Goal: Task Accomplishment & Management: Manage account settings

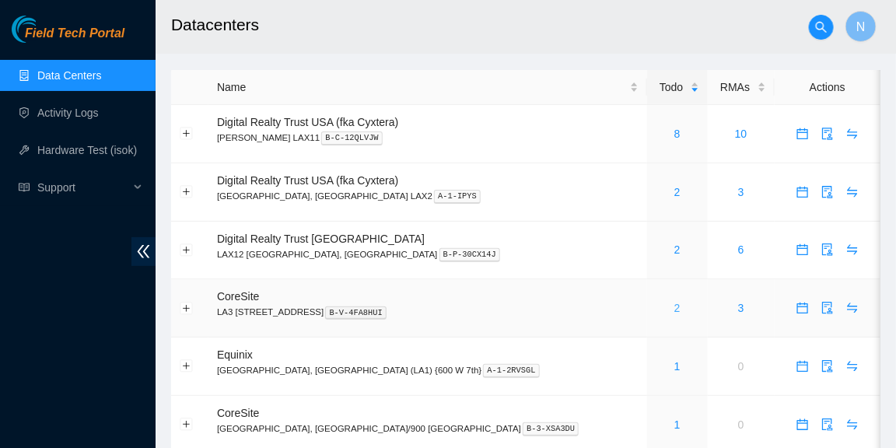
click at [674, 312] on link "2" at bounding box center [677, 308] width 6 height 12
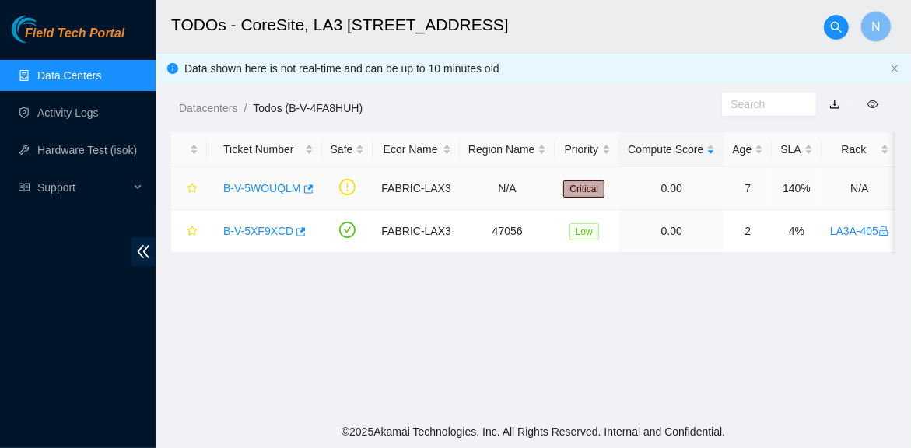
click at [264, 183] on link "B-V-5WOUQLM" at bounding box center [262, 188] width 78 height 12
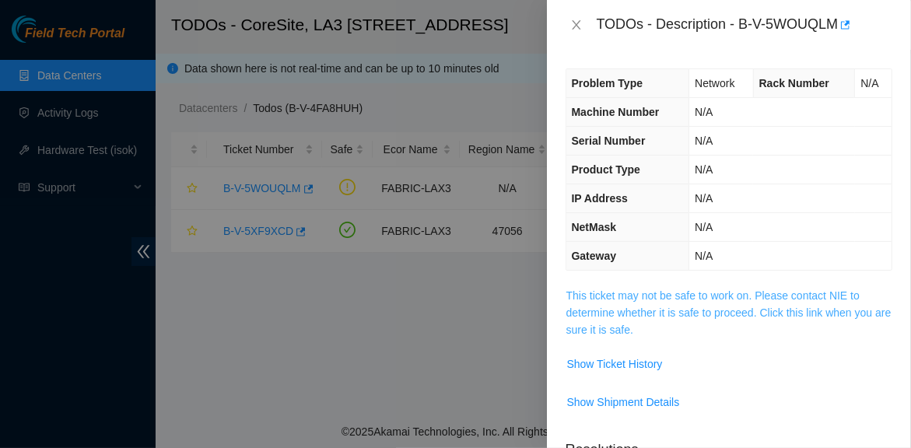
click at [737, 320] on link "This ticket may not be safe to work on. Please contact NIE to determine whether…" at bounding box center [728, 312] width 325 height 47
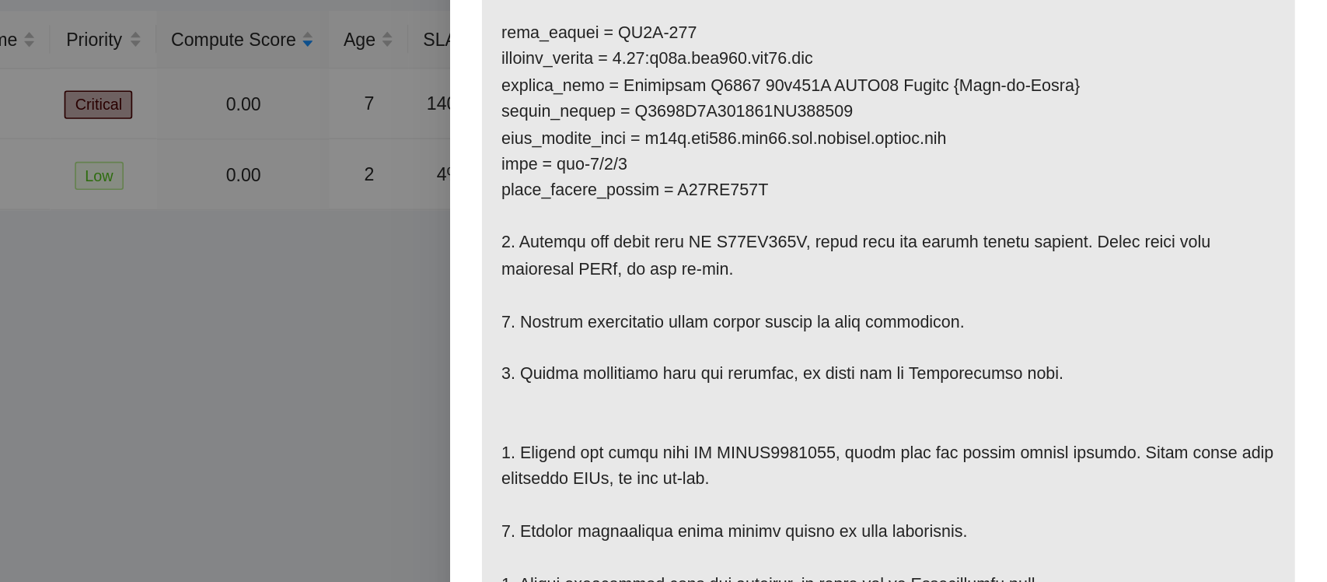
scroll to position [273, 0]
click at [886, 351] on p at bounding box center [1062, 256] width 492 height 484
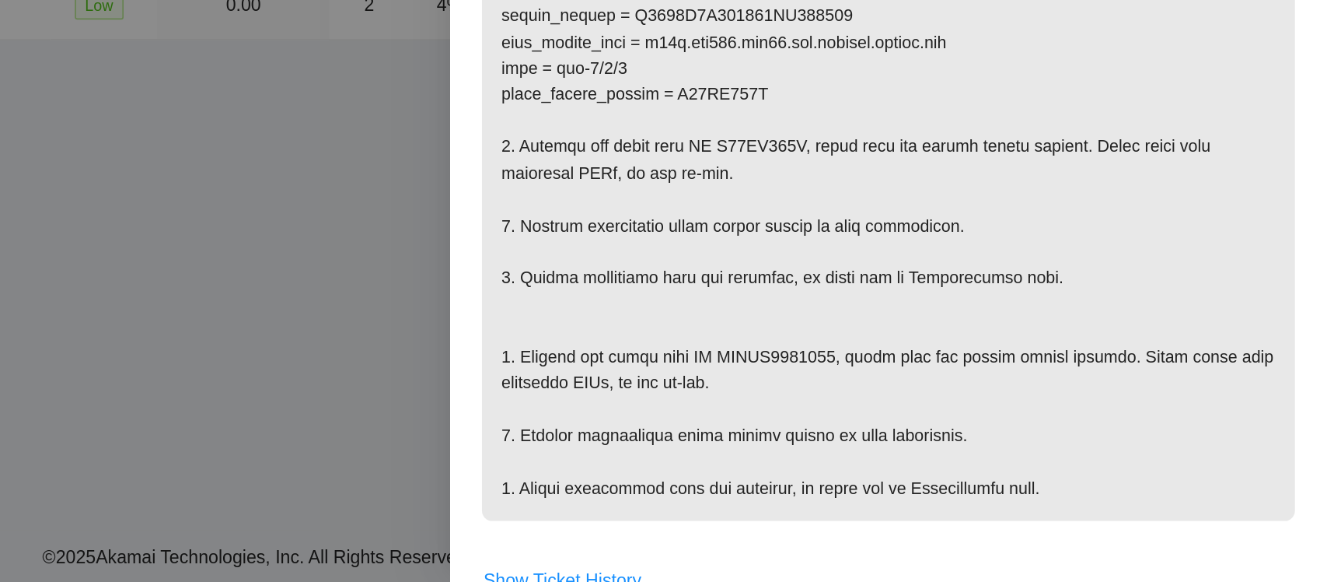
scroll to position [222, 0]
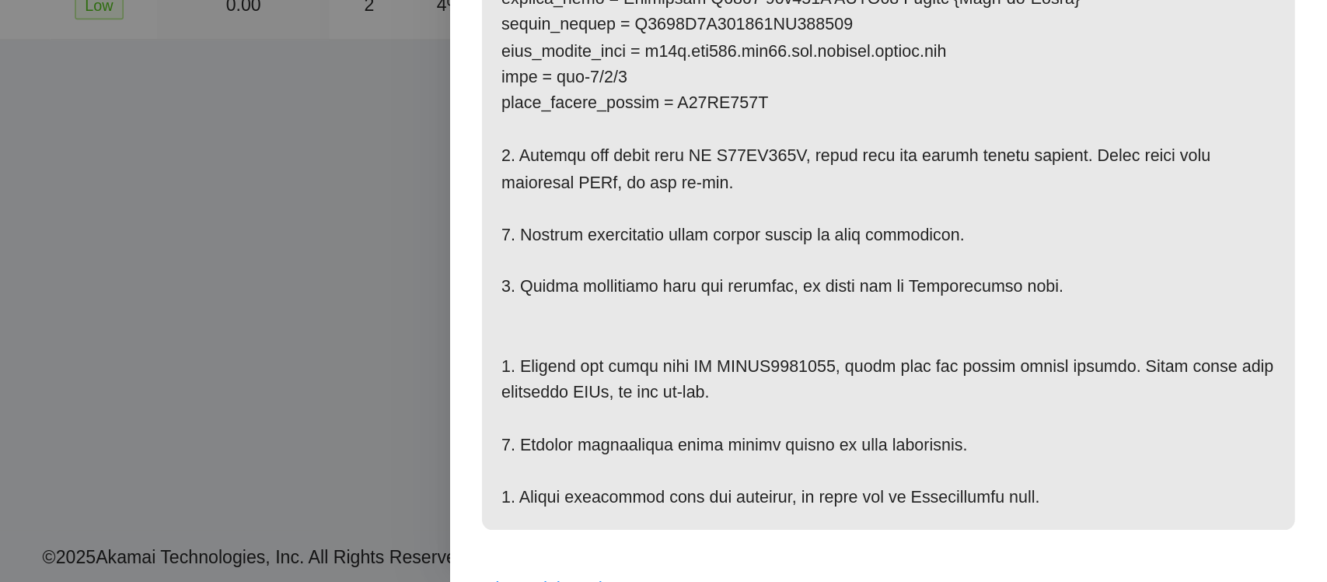
click at [910, 398] on p at bounding box center [1062, 307] width 492 height 484
click at [910, 447] on p at bounding box center [1062, 307] width 492 height 484
drag, startPoint x: 955, startPoint y: 449, endPoint x: 1025, endPoint y: 454, distance: 70.1
click at [910, 447] on p at bounding box center [1062, 307] width 492 height 484
copy p "INMAQ5590025"
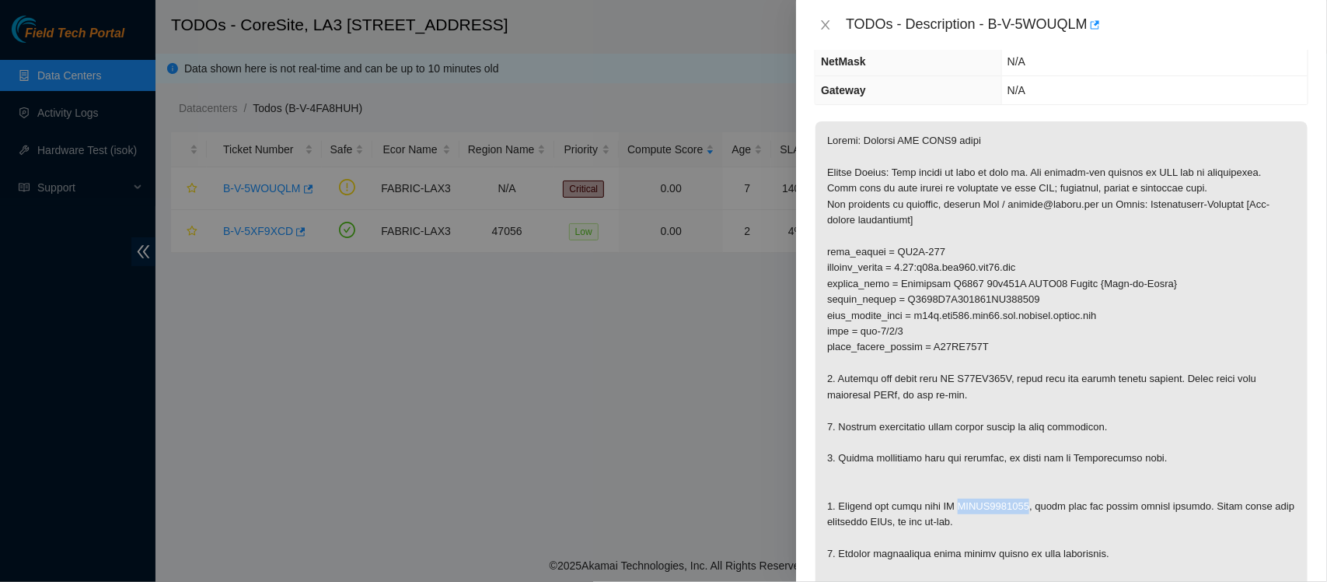
scroll to position [177, 0]
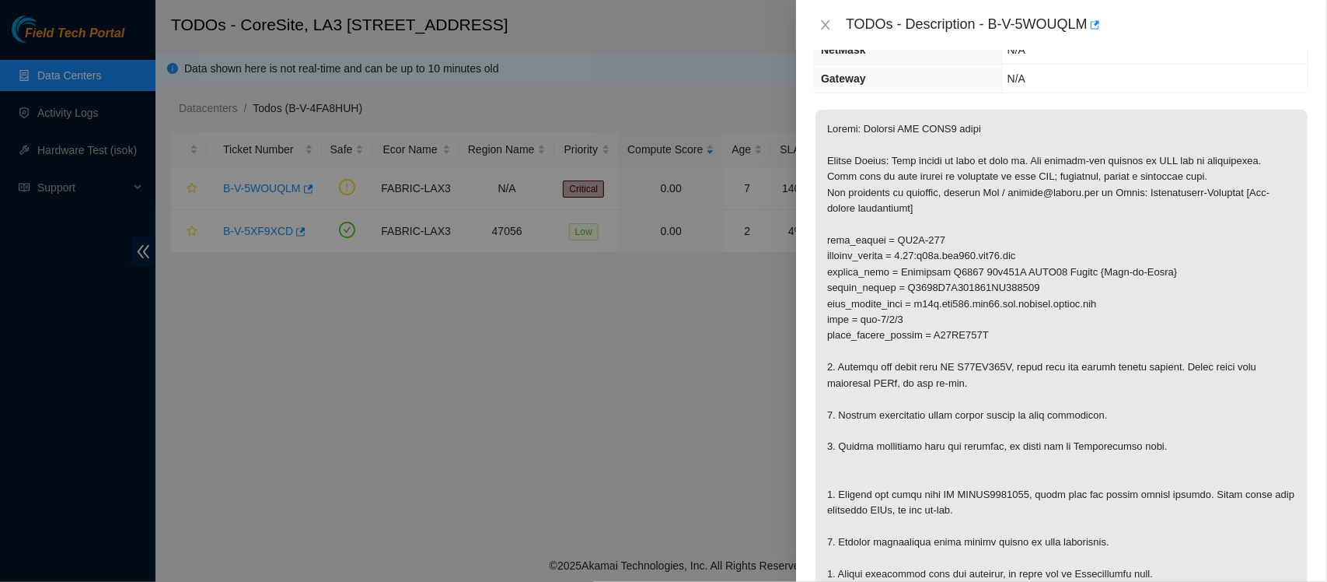
click at [910, 325] on p at bounding box center [1062, 352] width 492 height 484
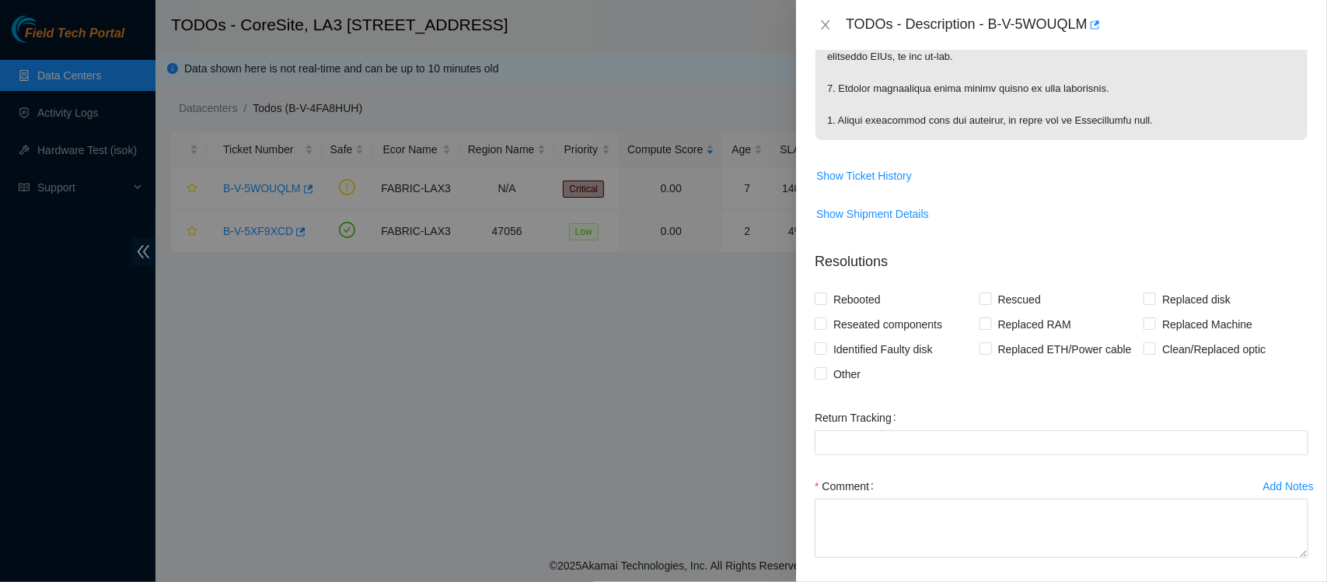
scroll to position [698, 0]
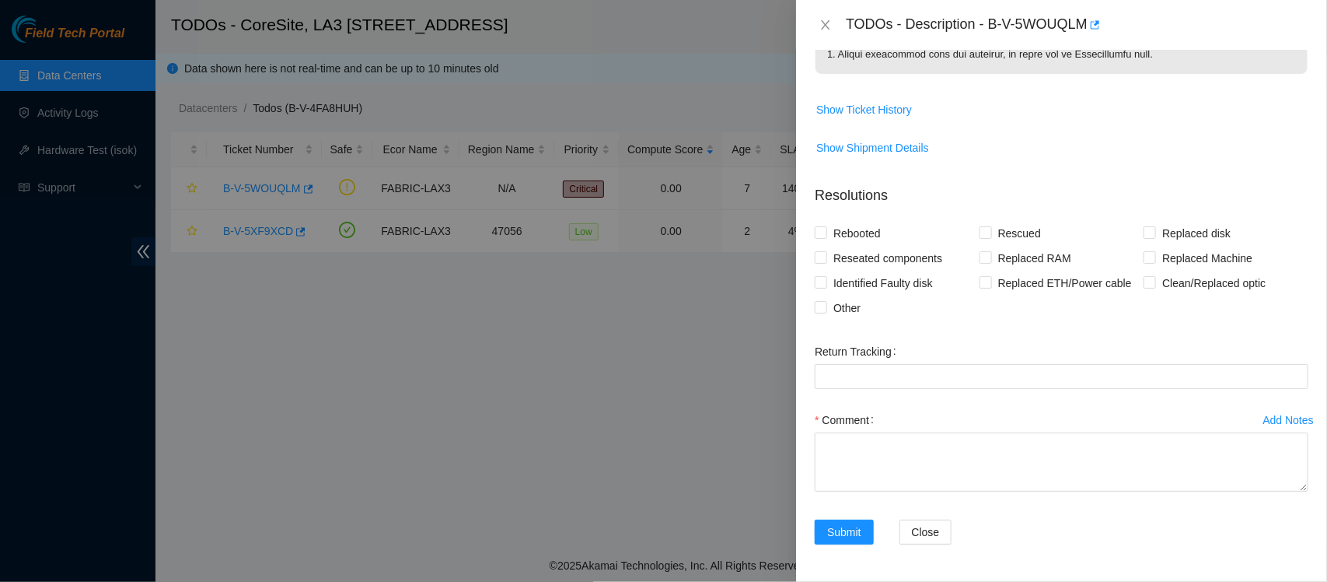
click at [910, 212] on form "Resolutions Rebooted Rescued Replaced disk Reseated components Replaced RAM Rep…" at bounding box center [1062, 368] width 494 height 390
click at [829, 28] on icon "close" at bounding box center [826, 24] width 9 height 9
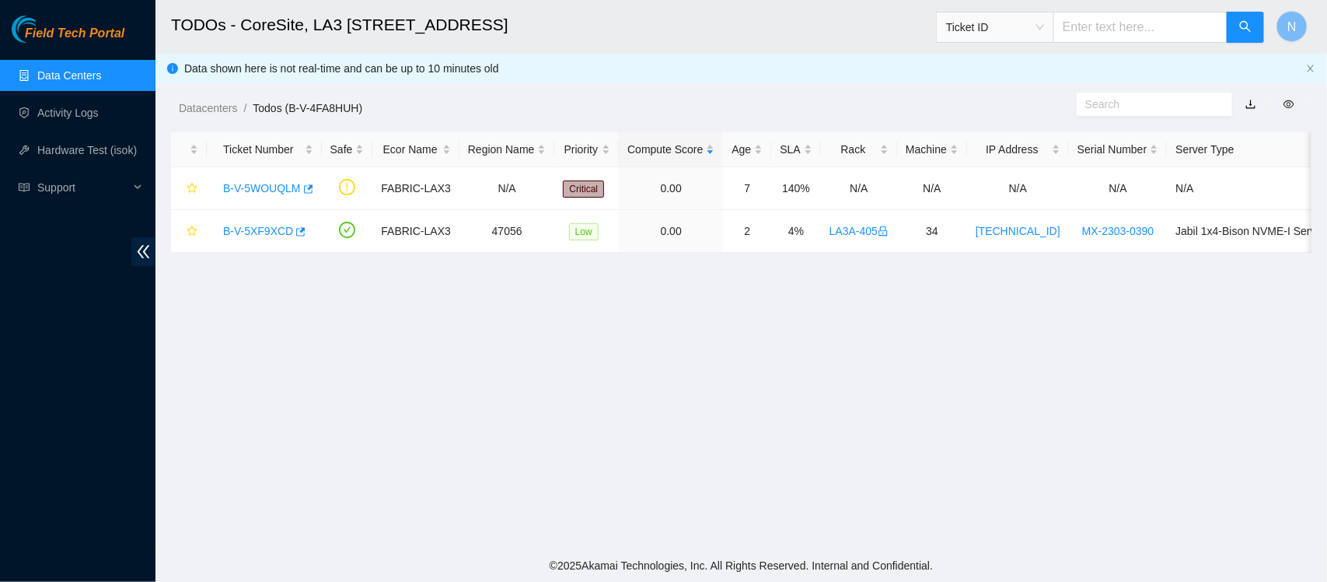
scroll to position [307, 0]
click at [68, 69] on link "Data Centers" at bounding box center [69, 75] width 64 height 12
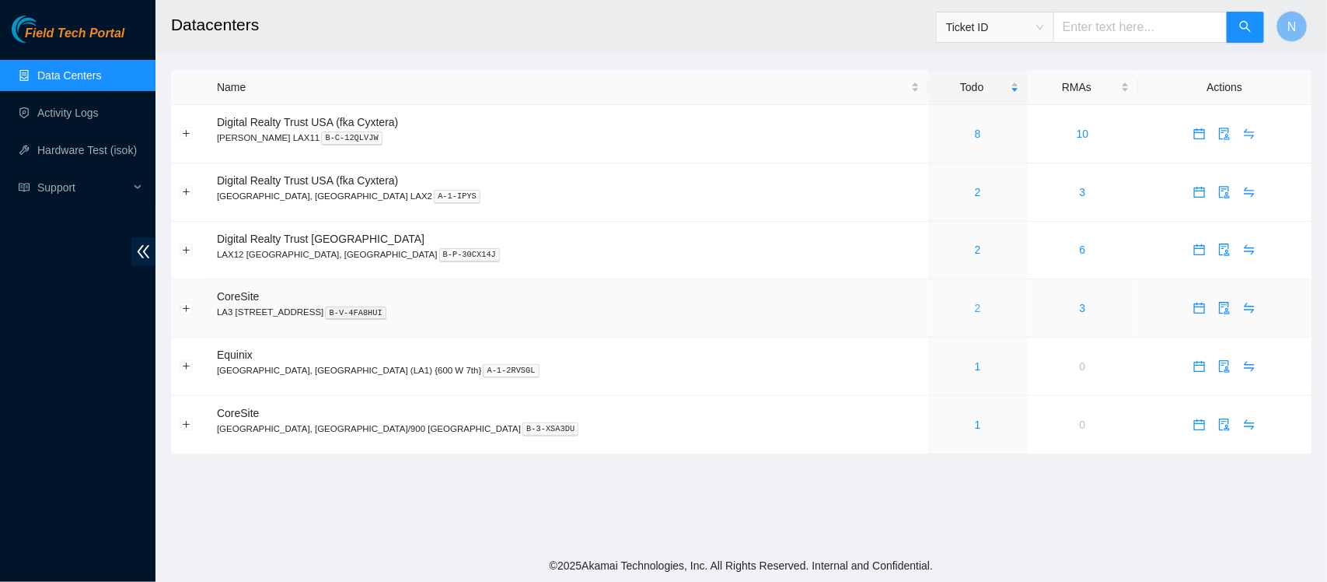
click at [910, 309] on link "2" at bounding box center [978, 308] width 6 height 12
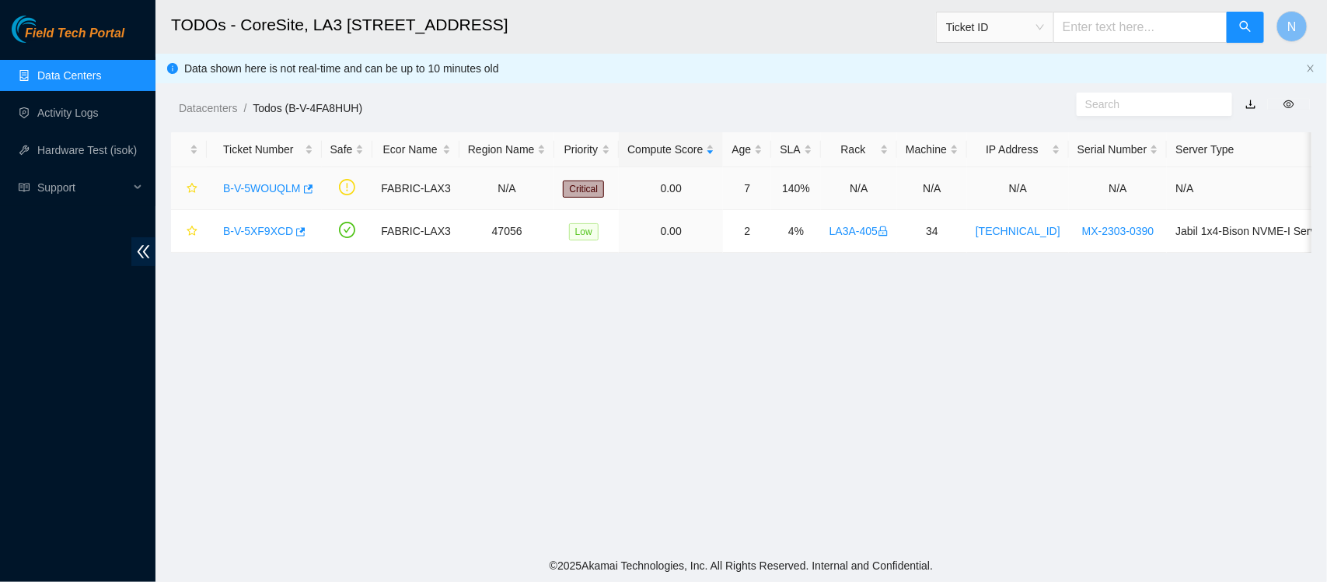
click at [238, 185] on link "B-V-5WOUQLM" at bounding box center [262, 188] width 78 height 12
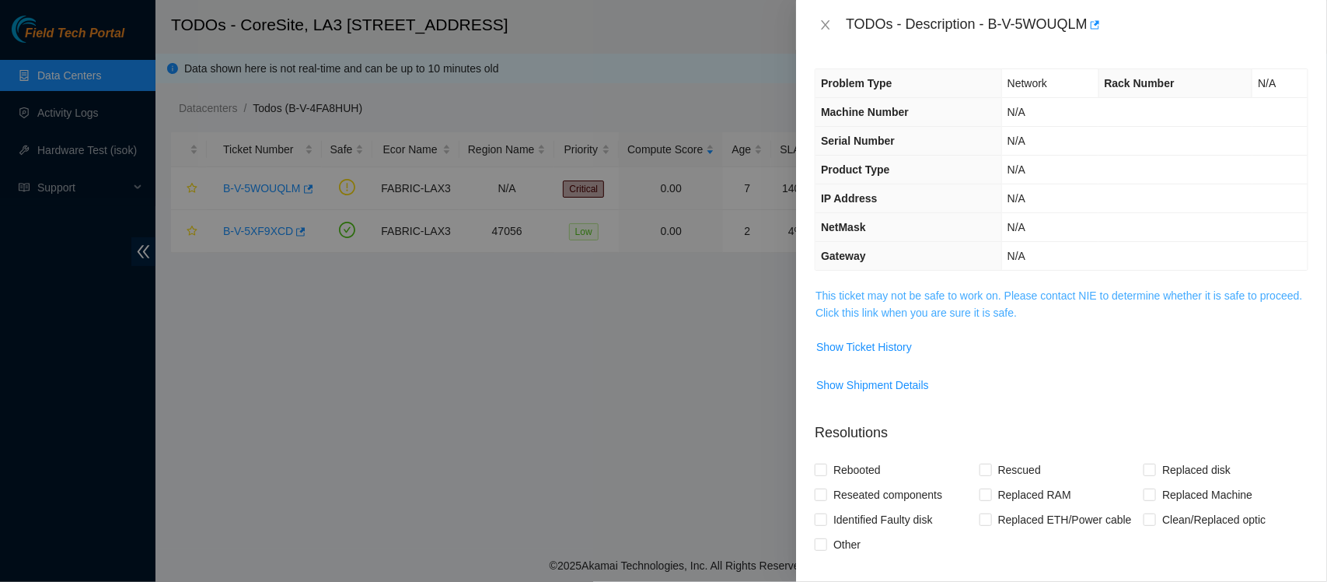
click at [910, 312] on link "This ticket may not be safe to work on. Please contact NIE to determine whether…" at bounding box center [1059, 304] width 487 height 30
